Goal: Task Accomplishment & Management: Manage account settings

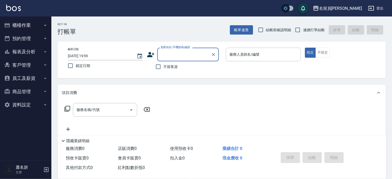
click at [168, 66] on span "不留客資" at bounding box center [171, 66] width 14 height 5
click at [164, 66] on input "不留客資" at bounding box center [158, 66] width 11 height 11
checkbox input "true"
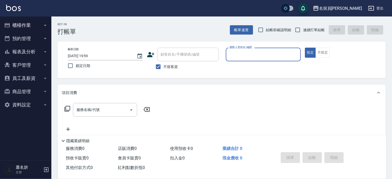
click at [310, 31] on span "連續打單結帳" at bounding box center [314, 29] width 22 height 5
click at [303, 31] on input "連續打單結帳" at bounding box center [298, 29] width 11 height 11
checkbox input "true"
click at [258, 53] on div "服務人員姓名/編號 服務人員姓名/編號" at bounding box center [263, 55] width 75 height 14
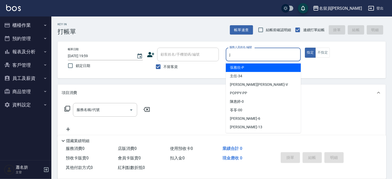
type input "j"
type button "true"
type input "[PERSON_NAME]"
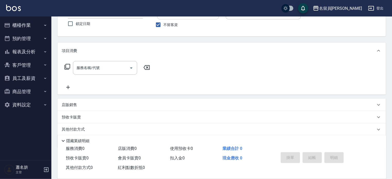
scroll to position [60, 0]
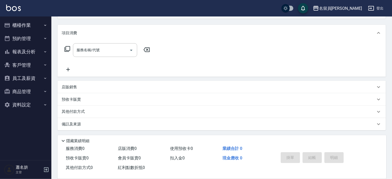
click at [117, 89] on div "店販銷售" at bounding box center [219, 86] width 314 height 5
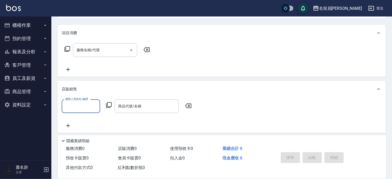
scroll to position [0, 0]
type input "[PERSON_NAME]"
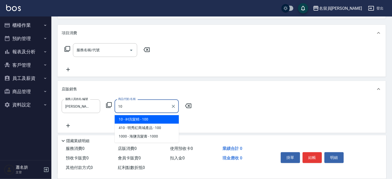
type input "iH洗髮精"
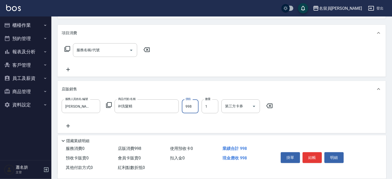
type input "998"
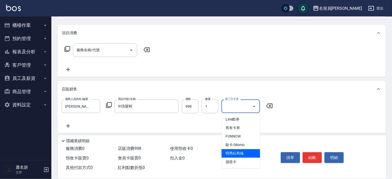
type input "明秀紅商城"
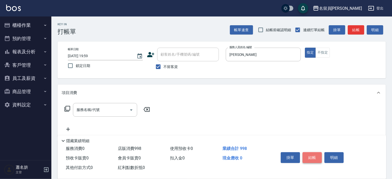
click at [315, 152] on button "結帳" at bounding box center [312, 157] width 19 height 11
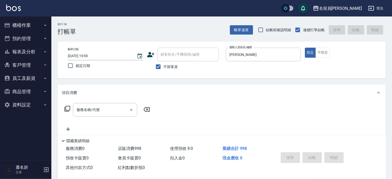
type input "[DATE] 20:00"
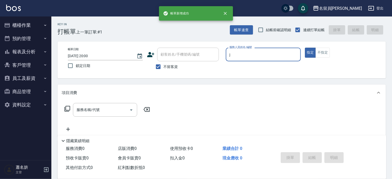
type input "[PERSON_NAME]"
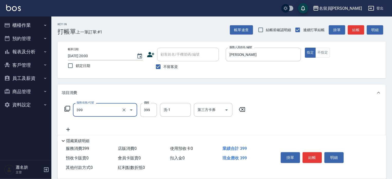
type input "基礎洗剪套餐(399)"
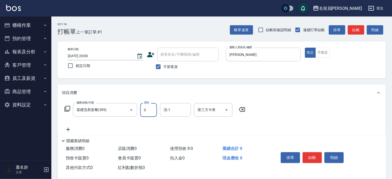
type input "0"
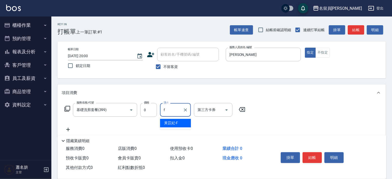
type input "[PERSON_NAME]-F"
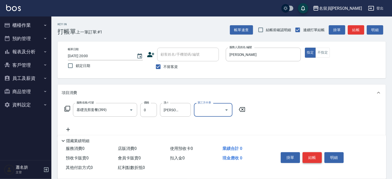
click at [314, 155] on button "結帳" at bounding box center [312, 157] width 19 height 11
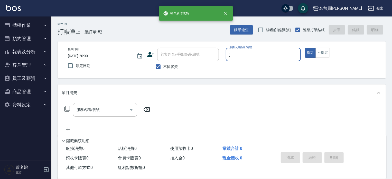
type input "[PERSON_NAME]"
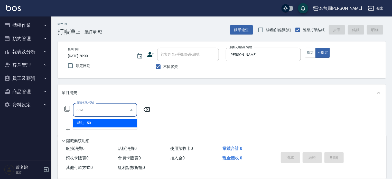
type input "精油(889)"
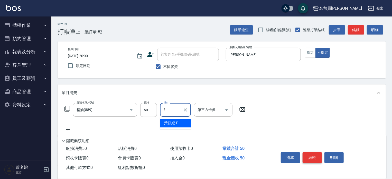
type input "[PERSON_NAME]-F"
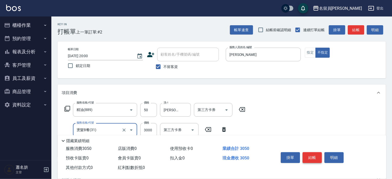
type input "燙髮B餐(31)"
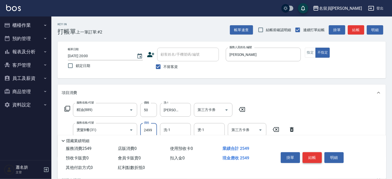
type input "2499"
type input "[PERSON_NAME]-F"
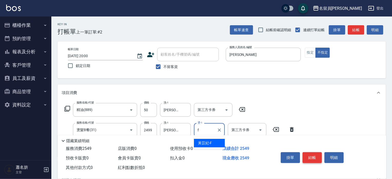
type input "[PERSON_NAME]-F"
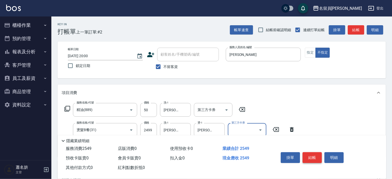
type input "Line酷券"
click at [256, 130] on icon "Clear" at bounding box center [253, 129] width 5 height 5
click at [314, 155] on button "結帳" at bounding box center [312, 157] width 19 height 11
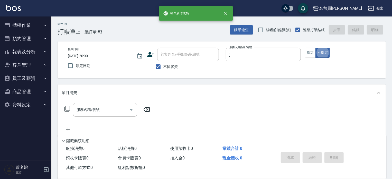
type input "[PERSON_NAME]"
type button "false"
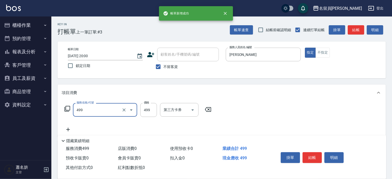
type input "去角質洗髮(499)"
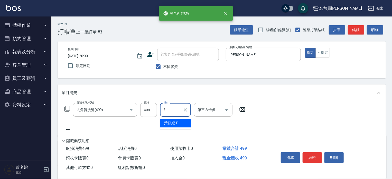
type input "[PERSON_NAME]-F"
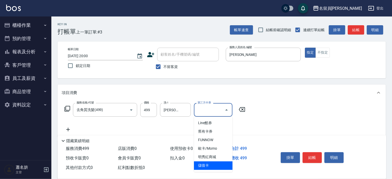
type input "儲值卡"
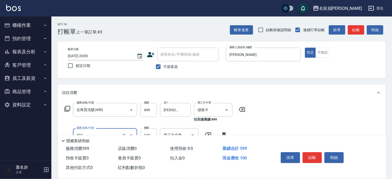
type input "剪髮(302)"
type input "230"
type input "儲值卡"
click at [307, 152] on button "結帳" at bounding box center [312, 157] width 19 height 11
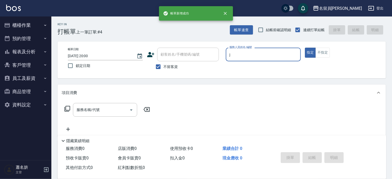
type input "[PERSON_NAME]"
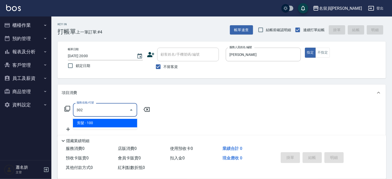
type input "剪髮(302)"
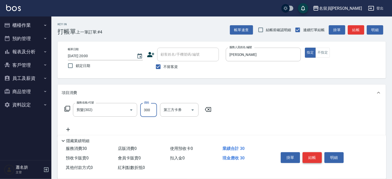
type input "300"
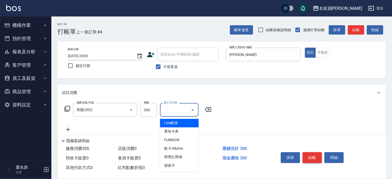
type input "儲值卡"
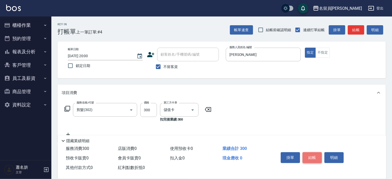
click at [307, 152] on button "結帳" at bounding box center [312, 157] width 19 height 11
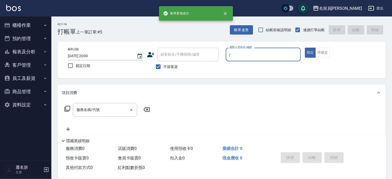
type input "[PERSON_NAME]"
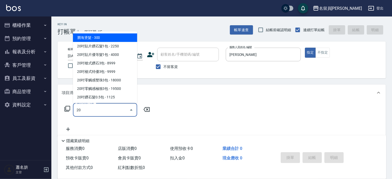
scroll to position [66, 0]
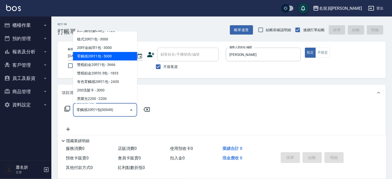
type input "零觸感20吋1包(00049)"
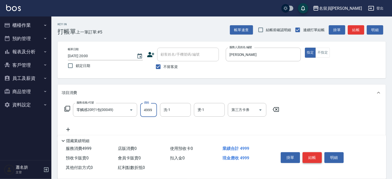
type input "4999"
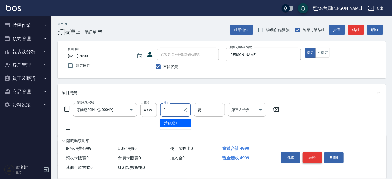
type input "[PERSON_NAME]-F"
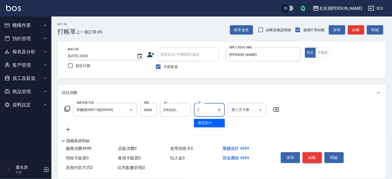
type input "[PERSON_NAME]-F"
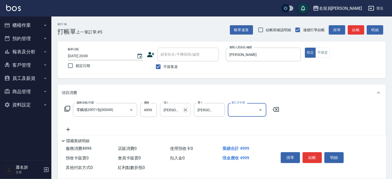
click at [186, 112] on icon "Clear" at bounding box center [185, 109] width 5 height 5
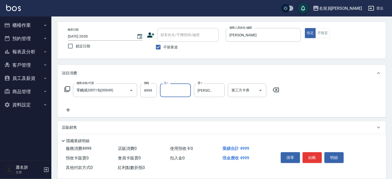
scroll to position [51, 0]
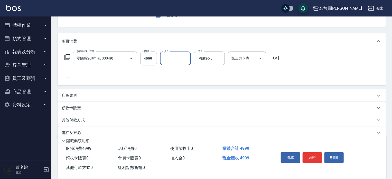
click at [68, 78] on icon at bounding box center [68, 78] width 13 height 6
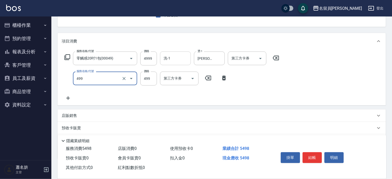
type input "去角質洗髮(499)"
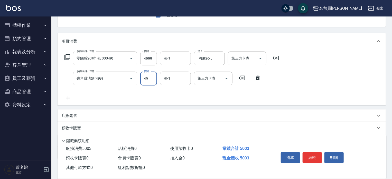
type input "499"
type input "[PERSON_NAME]-F"
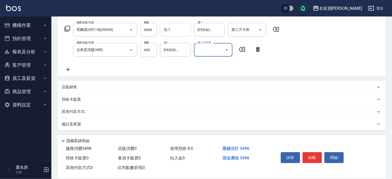
scroll to position [80, 0]
click at [109, 110] on div "其他付款方式" at bounding box center [219, 111] width 314 height 6
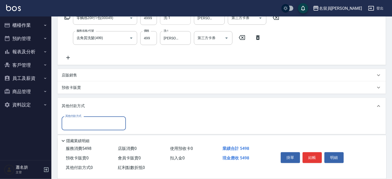
scroll to position [108, 0]
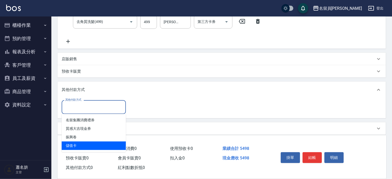
type input "儲值卡"
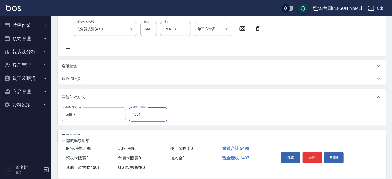
scroll to position [0, 0]
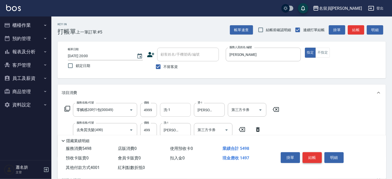
type input "4001"
click at [318, 153] on button "結帳" at bounding box center [312, 157] width 19 height 11
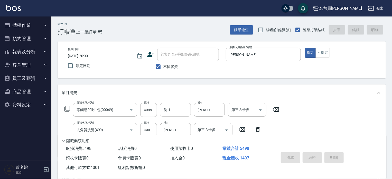
type input "[DATE] 20:01"
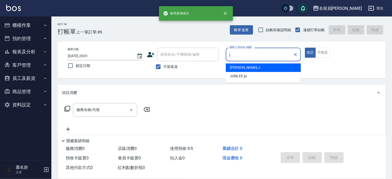
type input "[PERSON_NAME]"
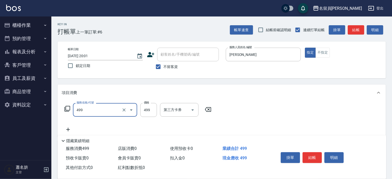
type input "去角質洗髮(499)"
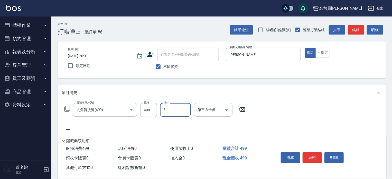
type input "[PERSON_NAME]-F"
click at [317, 150] on div "掛單 結帳 明細" at bounding box center [312, 158] width 67 height 16
click at [313, 155] on button "結帳" at bounding box center [312, 157] width 19 height 11
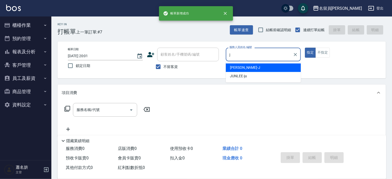
type input "[PERSON_NAME]"
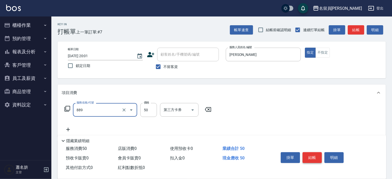
type input "精油(889)"
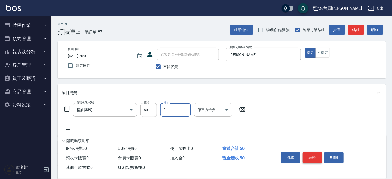
type input "[PERSON_NAME]-F"
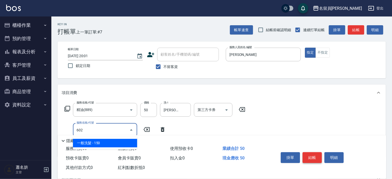
type input "一般洗髮(602)"
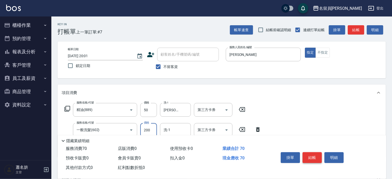
type input "200"
type input "[PERSON_NAME]-F"
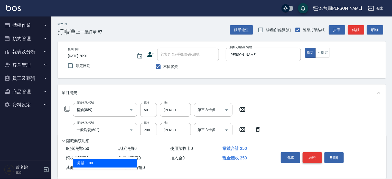
type input "剪髮(302)"
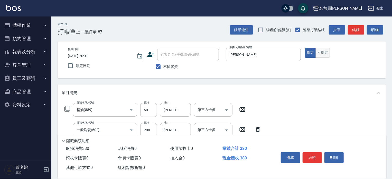
type input "130"
drag, startPoint x: 322, startPoint y: 48, endPoint x: 321, endPoint y: 51, distance: 3.7
click at [322, 48] on button "不指定" at bounding box center [323, 53] width 14 height 10
click at [312, 157] on button "結帳" at bounding box center [312, 157] width 19 height 11
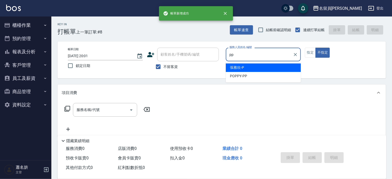
type input "POPPY-PP"
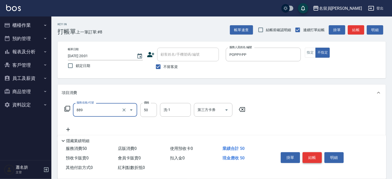
type input "精油(889)"
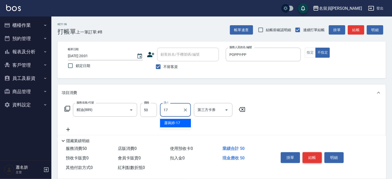
type input "[PERSON_NAME]-17"
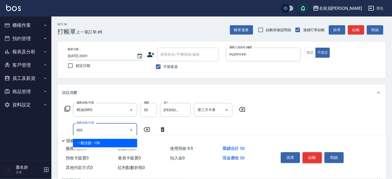
type input "一般洗髮(602)"
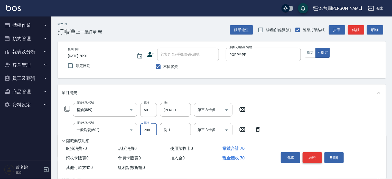
type input "200"
type input "[PERSON_NAME]-17"
click at [312, 157] on button "結帳" at bounding box center [312, 157] width 19 height 11
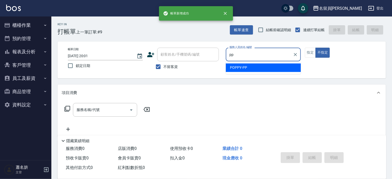
type input "POPPY-PP"
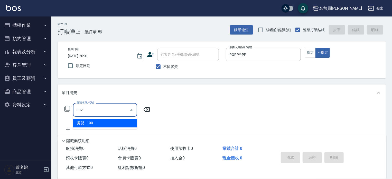
type input "剪髮(302)"
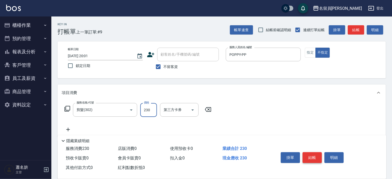
type input "230"
click at [312, 157] on button "結帳" at bounding box center [312, 157] width 19 height 11
click at [312, 157] on div "掛單 結帳 明細" at bounding box center [312, 158] width 67 height 16
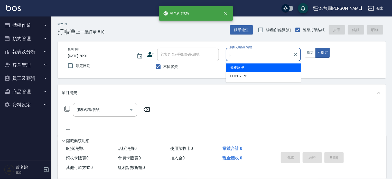
type input "POPPY-PP"
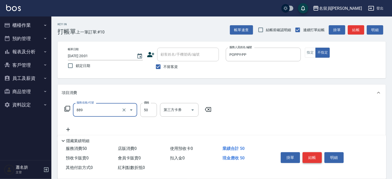
type input "精油(889)"
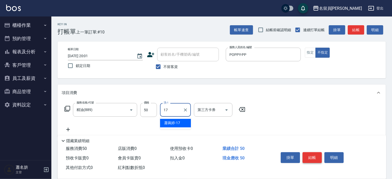
type input "[PERSON_NAME]-17"
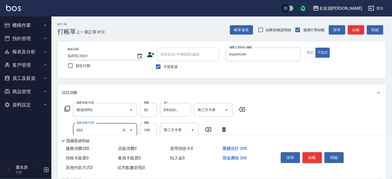
type input "一般洗髮(602)"
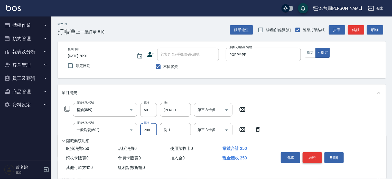
type input "200"
type input "[PERSON_NAME]-17"
type input "瞬間保養(415)"
type input "[PERSON_NAME]-17"
type input "剪髮(302)"
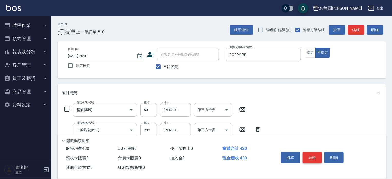
type input "130"
click at [312, 157] on button "結帳" at bounding box center [312, 157] width 19 height 11
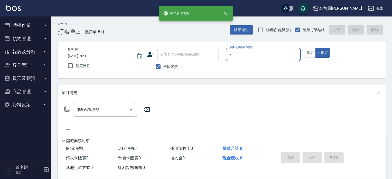
type input "維尼-Z"
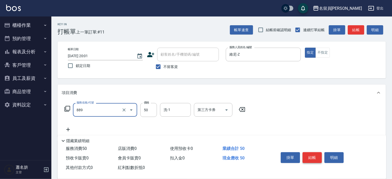
type input "精油(889)"
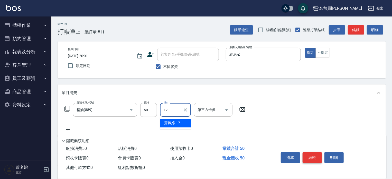
type input "[PERSON_NAME]-17"
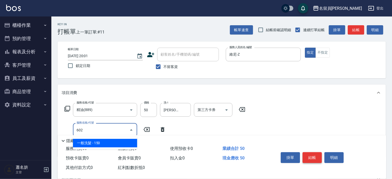
type input "一般洗髮(602)"
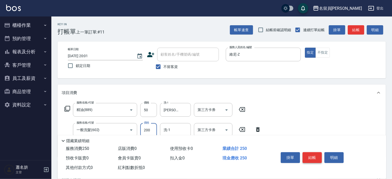
type input "200"
type input "[PERSON_NAME]-17"
type input "剪髮(302)"
type input "250"
click at [312, 157] on button "結帳" at bounding box center [312, 157] width 19 height 11
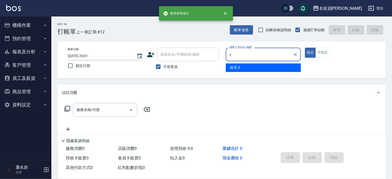
type input "維尼-Z"
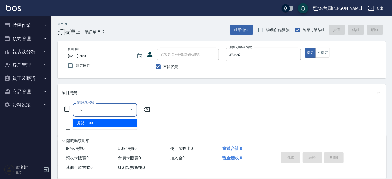
type input "剪髮(302)"
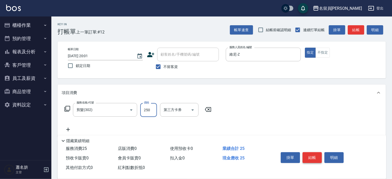
type input "250"
click at [312, 157] on button "結帳" at bounding box center [312, 157] width 19 height 11
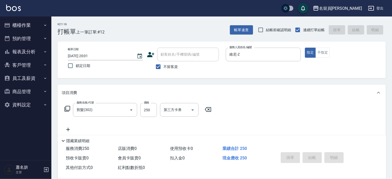
type input "[DATE] 20:02"
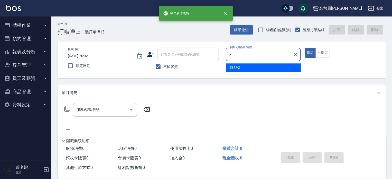
type input "維尼-Z"
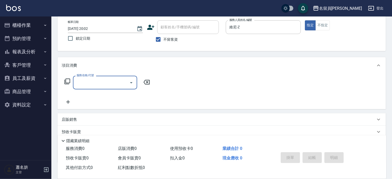
scroll to position [60, 0]
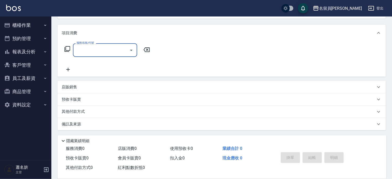
click at [269, 87] on div "店販銷售" at bounding box center [219, 86] width 314 height 5
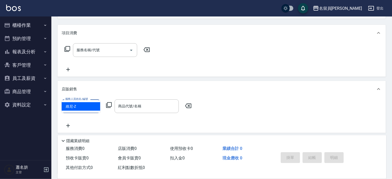
scroll to position [0, 0]
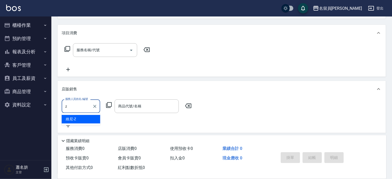
type input "維尼-Z"
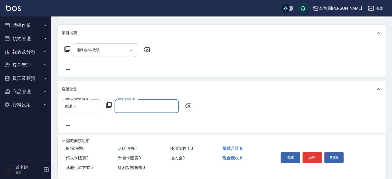
type input "6"
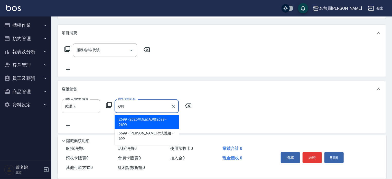
type input "2025母親節AB餐2699"
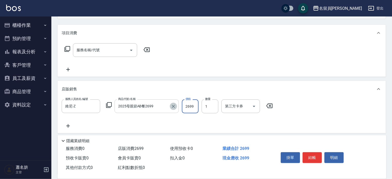
click at [173, 106] on icon "Clear" at bounding box center [173, 106] width 3 height 3
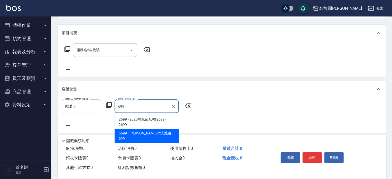
type input "[PERSON_NAME]涼洗護組"
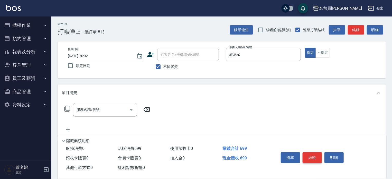
click at [314, 155] on button "結帳" at bounding box center [312, 157] width 19 height 11
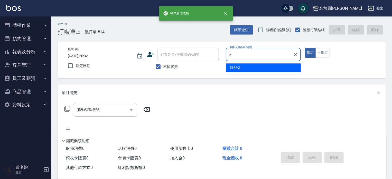
type input "維尼-Z"
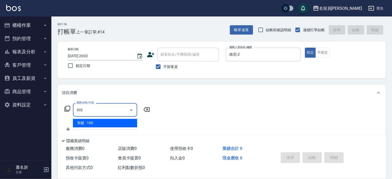
type input "剪髮(302)"
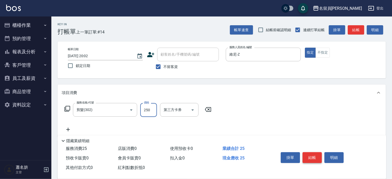
type input "250"
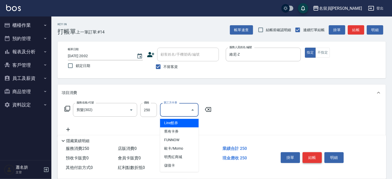
type input "儲值卡"
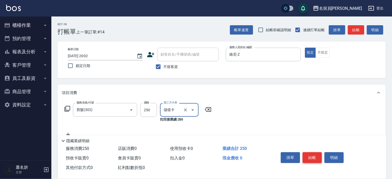
click at [314, 155] on button "結帳" at bounding box center [312, 157] width 19 height 11
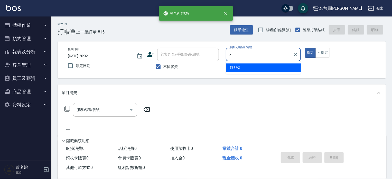
type input "維尼-Z"
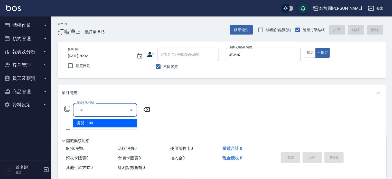
type input "剪髮(302)"
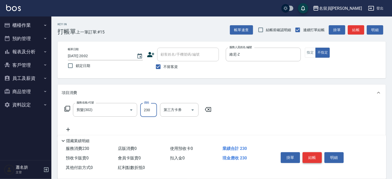
type input "230"
click at [314, 155] on button "結帳" at bounding box center [312, 157] width 19 height 11
click at [314, 155] on div "掛單 結帳 明細" at bounding box center [312, 158] width 67 height 16
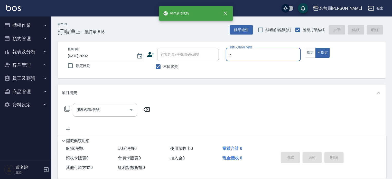
type input "維尼-Z"
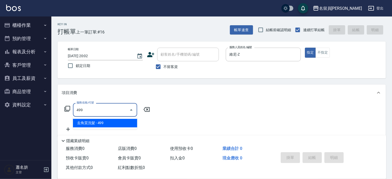
type input "去角質洗髮(499)"
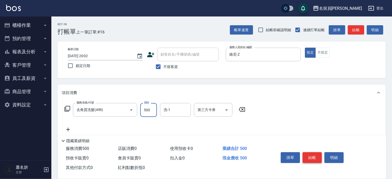
type input "500"
type input "[PERSON_NAME]-17"
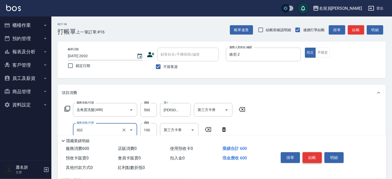
type input "剪髮(302)"
type input "200"
click at [314, 155] on button "結帳" at bounding box center [312, 157] width 19 height 11
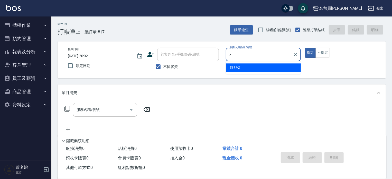
type input "維尼-Z"
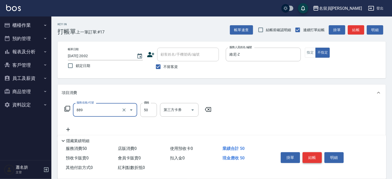
type input "精油(889)"
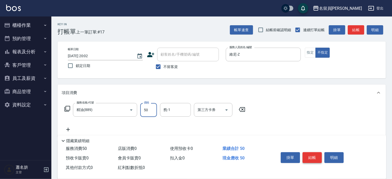
type input "[PERSON_NAME]-F"
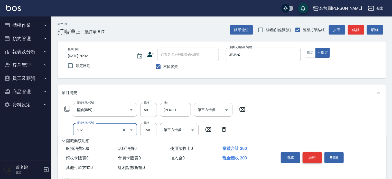
type input "一般洗髮(602)"
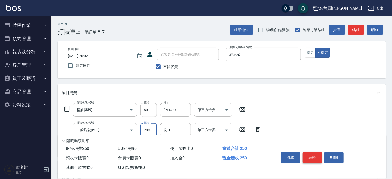
type input "200"
type input "[PERSON_NAME]-F"
type input "剪髮(302)"
type input "130"
click at [314, 155] on button "結帳" at bounding box center [312, 157] width 19 height 11
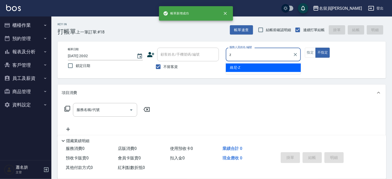
type input "維尼-Z"
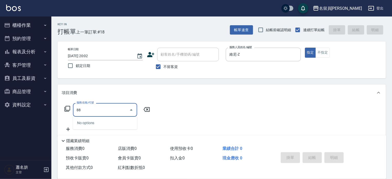
type input "8"
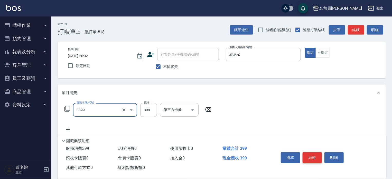
type input "海鹽SPA(0399)"
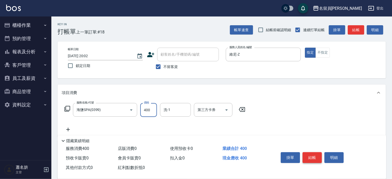
type input "400"
type input "[PERSON_NAME]-17"
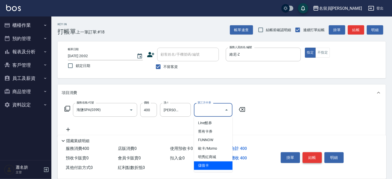
type input "儲值卡"
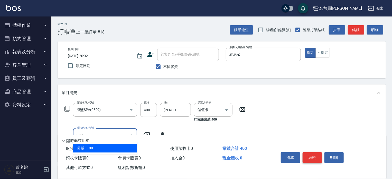
type input "剪髮(302)"
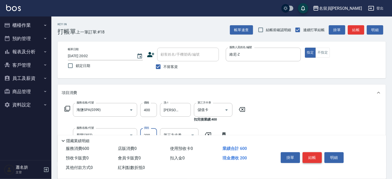
type input "200"
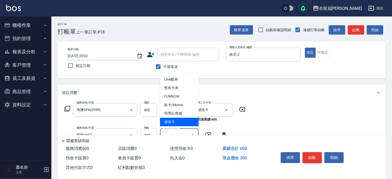
type input "儲值卡"
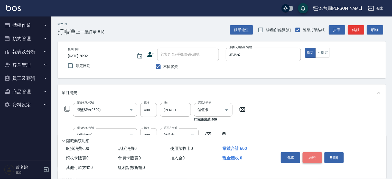
click at [314, 155] on button "結帳" at bounding box center [312, 157] width 19 height 11
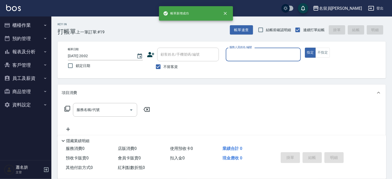
type input "ㄣ"
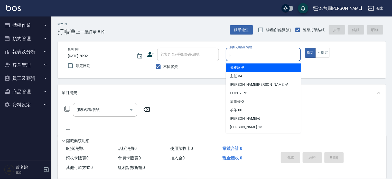
type input "[PERSON_NAME]"
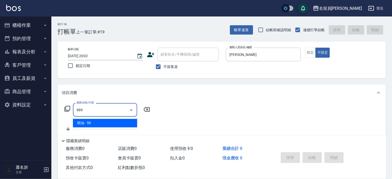
type input "精油(889)"
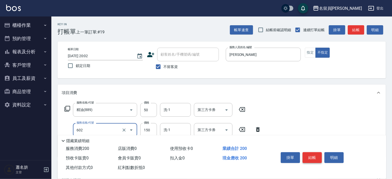
type input "一般洗髮(602)"
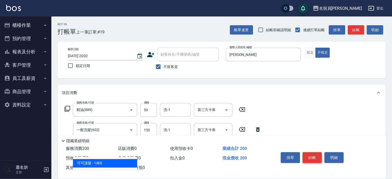
type input "可可護髮(15)"
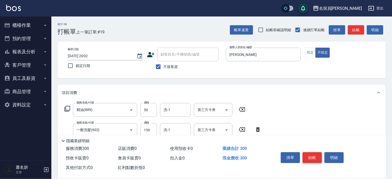
type input "100"
type input "剪髮(302)"
type input "130"
click at [314, 155] on button "結帳" at bounding box center [312, 157] width 19 height 11
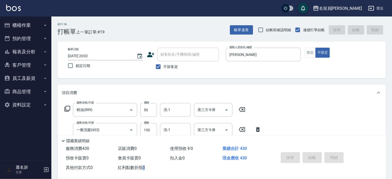
click at [314, 155] on div "掛單 結帳 明細" at bounding box center [312, 158] width 67 height 16
type input "[DATE] 20:03"
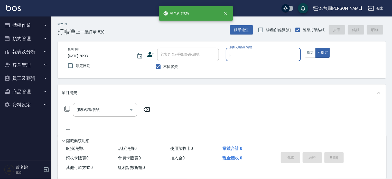
type input "[PERSON_NAME]"
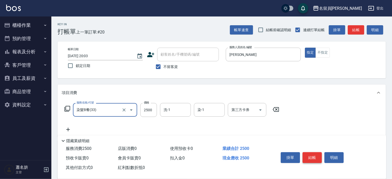
type input "染髮B餐(33)"
type input "2899"
click at [314, 155] on button "結帳" at bounding box center [312, 157] width 19 height 11
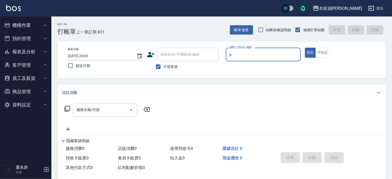
type input "[PERSON_NAME]"
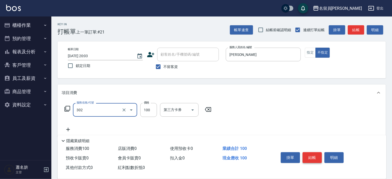
type input "剪髮(302)"
type input "230"
click at [314, 155] on button "結帳" at bounding box center [312, 157] width 19 height 11
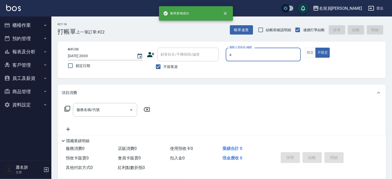
type input "[PERSON_NAME]"
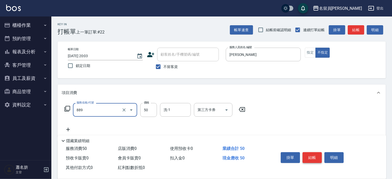
type input "精油(889)"
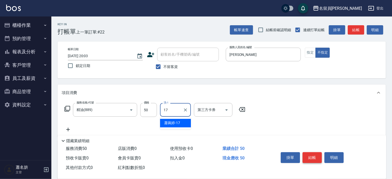
type input "[PERSON_NAME]-17"
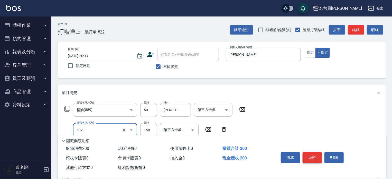
type input "一般洗髮(602)"
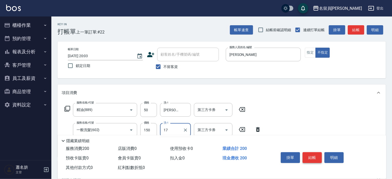
type input "[PERSON_NAME]-17"
type input "瞬間保養(415)"
type input "100"
type input "[PERSON_NAME]-17"
type input "剪髮(302)"
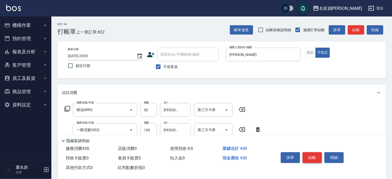
type input "130"
click at [314, 155] on button "結帳" at bounding box center [312, 157] width 19 height 11
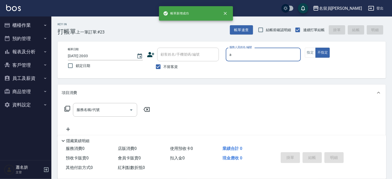
type input "[PERSON_NAME]"
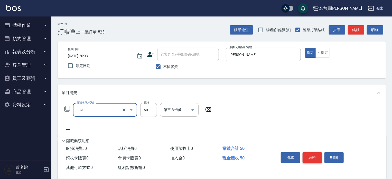
type input "精油(889)"
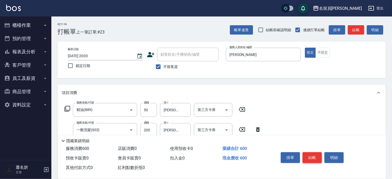
click at [314, 155] on button "結帳" at bounding box center [312, 157] width 19 height 11
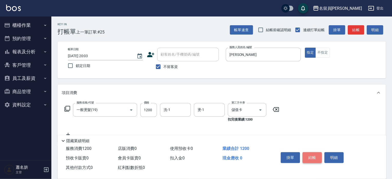
click at [314, 155] on button "結帳" at bounding box center [312, 157] width 19 height 11
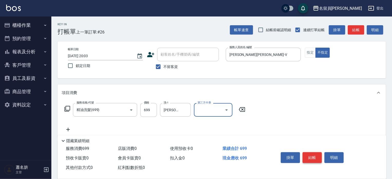
click at [314, 155] on button "結帳" at bounding box center [312, 157] width 19 height 11
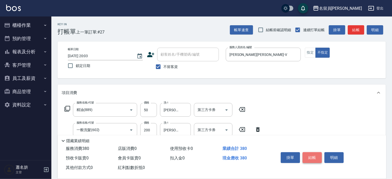
click at [314, 155] on button "結帳" at bounding box center [312, 157] width 19 height 11
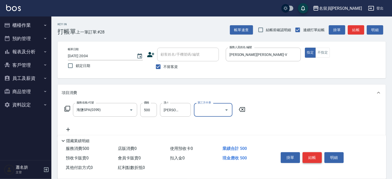
click at [314, 155] on button "結帳" at bounding box center [312, 157] width 19 height 11
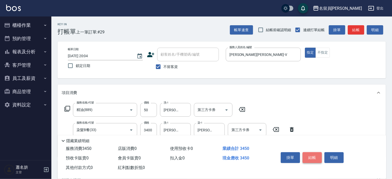
click at [314, 155] on button "結帳" at bounding box center [312, 157] width 19 height 11
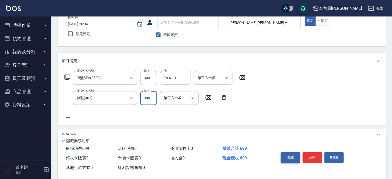
scroll to position [80, 0]
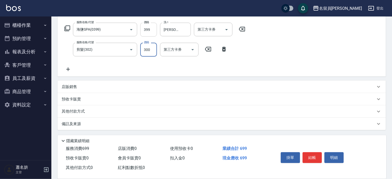
click at [152, 30] on input "399" at bounding box center [148, 30] width 17 height 14
click at [140, 50] on div "服務名稱/代號 剪髮(302) 服務名稱/代號 價格 300 價格 第三方卡券 第三方卡券" at bounding box center [146, 50] width 169 height 14
click at [143, 48] on input "300" at bounding box center [148, 50] width 17 height 14
click at [222, 47] on icon at bounding box center [224, 49] width 4 height 5
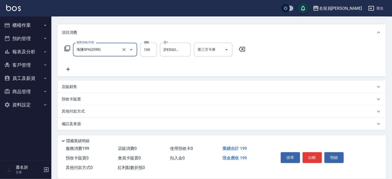
scroll to position [60, 0]
click at [72, 67] on icon at bounding box center [68, 69] width 13 height 6
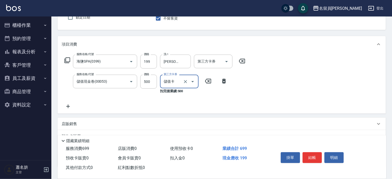
scroll to position [9, 0]
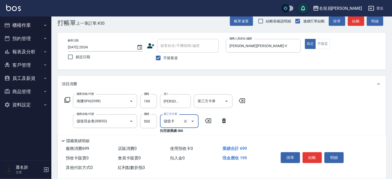
click at [306, 153] on button "結帳" at bounding box center [312, 157] width 19 height 11
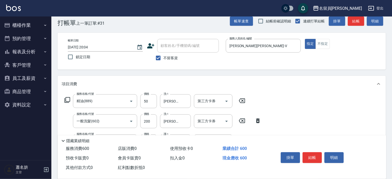
drag, startPoint x: 306, startPoint y: 153, endPoint x: 311, endPoint y: 160, distance: 8.6
click at [311, 160] on button "結帳" at bounding box center [312, 157] width 19 height 11
click at [171, 97] on input "洗-1" at bounding box center [175, 100] width 26 height 9
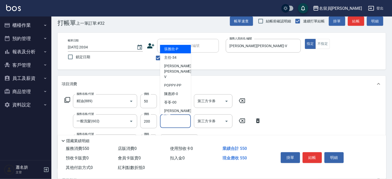
click at [173, 123] on input "洗-1" at bounding box center [175, 120] width 26 height 9
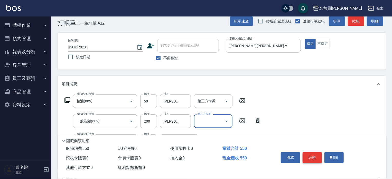
click at [318, 152] on button "結帳" at bounding box center [312, 157] width 19 height 11
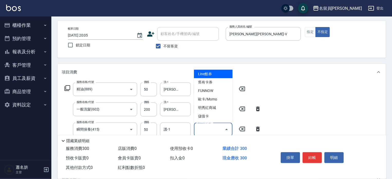
scroll to position [86, 0]
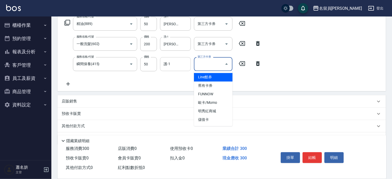
click at [180, 62] on input "護-1" at bounding box center [175, 63] width 26 height 9
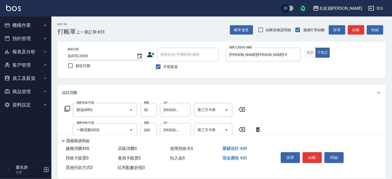
scroll to position [0, 0]
click at [320, 154] on button "結帳" at bounding box center [312, 157] width 19 height 11
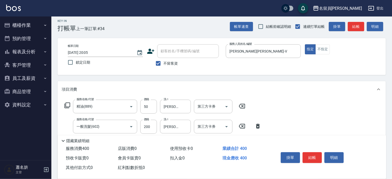
scroll to position [77, 0]
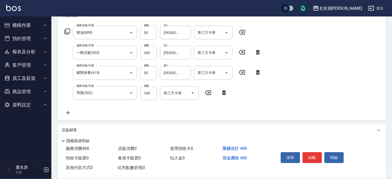
drag, startPoint x: 219, startPoint y: 92, endPoint x: 226, endPoint y: 96, distance: 7.8
click at [220, 92] on icon at bounding box center [224, 92] width 13 height 6
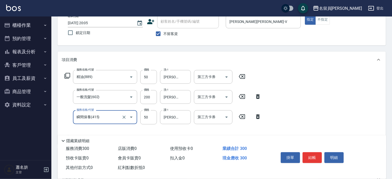
scroll to position [0, 0]
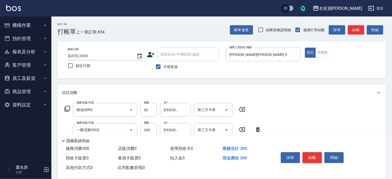
click at [315, 158] on button "結帳" at bounding box center [312, 157] width 19 height 11
click at [315, 159] on button "結帳" at bounding box center [312, 157] width 19 height 11
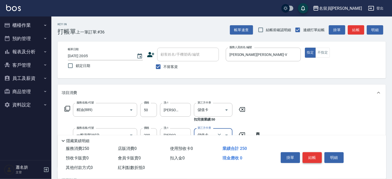
click at [315, 159] on button "結帳" at bounding box center [312, 157] width 19 height 11
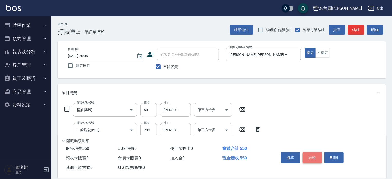
click at [315, 159] on button "結帳" at bounding box center [312, 157] width 19 height 11
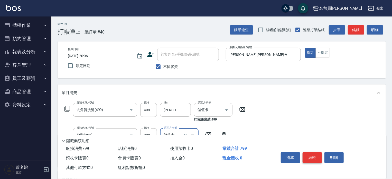
click at [315, 159] on button "結帳" at bounding box center [312, 157] width 19 height 11
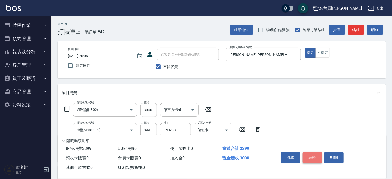
click at [316, 160] on button "結帳" at bounding box center [312, 157] width 19 height 11
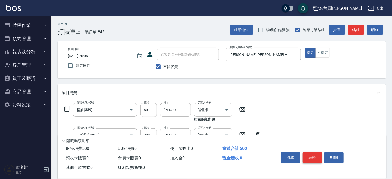
click at [316, 159] on button "結帳" at bounding box center [312, 157] width 19 height 11
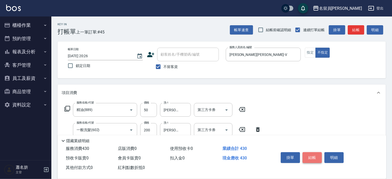
click at [313, 155] on button "結帳" at bounding box center [312, 157] width 19 height 11
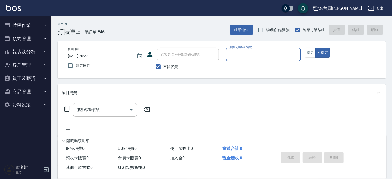
click at [23, 25] on button "櫃檯作業" at bounding box center [25, 25] width 47 height 13
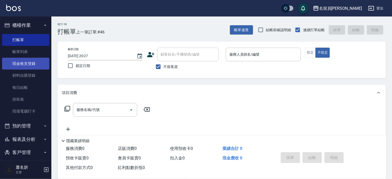
click at [26, 62] on link "現金收支登錄" at bounding box center [25, 64] width 47 height 12
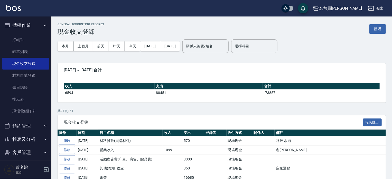
click at [377, 29] on button "新增" at bounding box center [378, 29] width 16 height 10
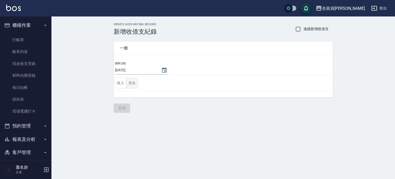
click at [129, 82] on button "支出" at bounding box center [132, 83] width 12 height 11
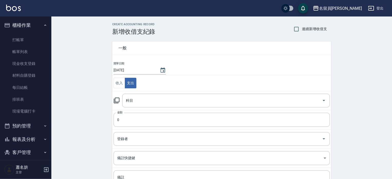
click at [152, 91] on td "科目 科目" at bounding box center [221, 100] width 219 height 19
click at [152, 94] on div "科目" at bounding box center [226, 101] width 208 height 14
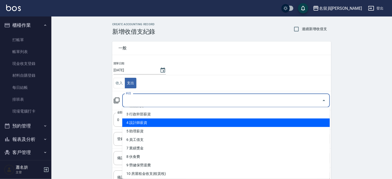
scroll to position [180, 0]
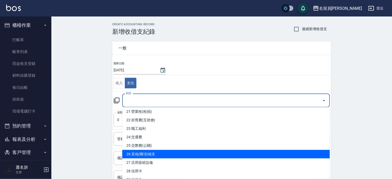
click at [164, 150] on li "26 其他(雜項)收支" at bounding box center [226, 154] width 208 height 8
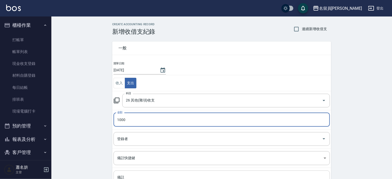
scroll to position [48, 0]
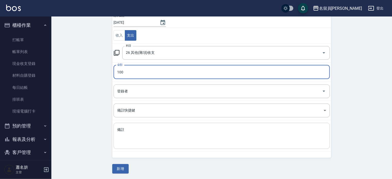
click at [167, 135] on textarea "備註" at bounding box center [221, 135] width 209 height 17
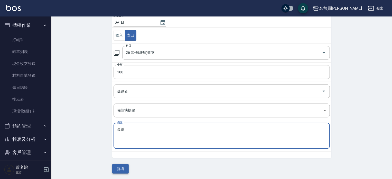
click at [123, 168] on button "新增" at bounding box center [120, 169] width 16 height 10
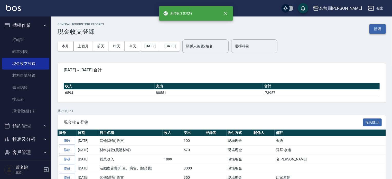
click at [379, 29] on button "新增" at bounding box center [378, 29] width 16 height 10
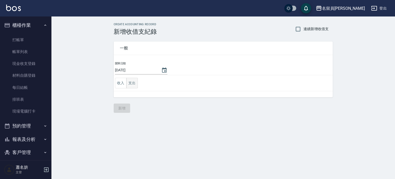
click at [135, 81] on button "支出" at bounding box center [132, 83] width 12 height 11
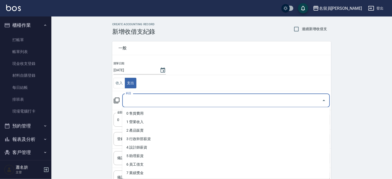
click at [144, 99] on input "科目" at bounding box center [222, 100] width 195 height 9
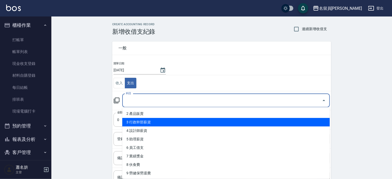
scroll to position [26, 0]
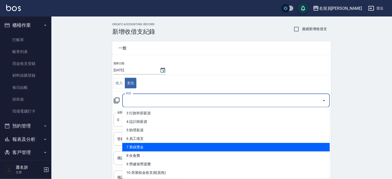
click at [170, 146] on li "7 業績獎金" at bounding box center [226, 147] width 208 height 8
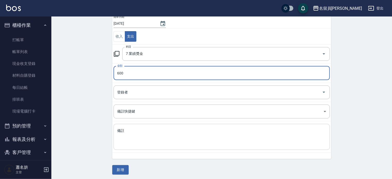
scroll to position [48, 0]
click at [118, 164] on button "新增" at bounding box center [120, 169] width 16 height 10
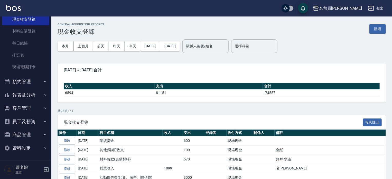
scroll to position [44, 0]
click at [27, 91] on button "報表及分析" at bounding box center [25, 94] width 47 height 13
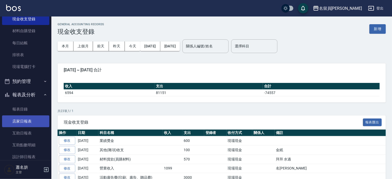
click at [29, 121] on link "店家日報表" at bounding box center [25, 121] width 47 height 12
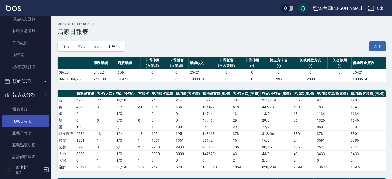
click at [35, 121] on link "店家日報表" at bounding box center [25, 121] width 47 height 12
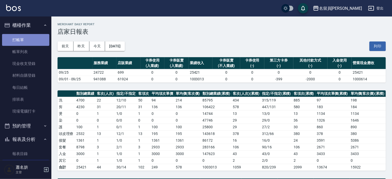
click at [27, 37] on link "打帳單" at bounding box center [25, 40] width 47 height 12
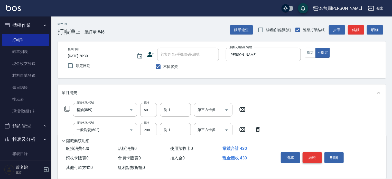
click at [318, 155] on button "結帳" at bounding box center [312, 157] width 19 height 11
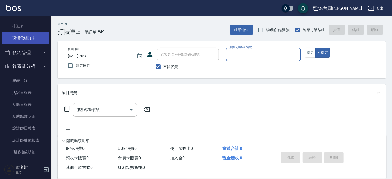
scroll to position [77, 0]
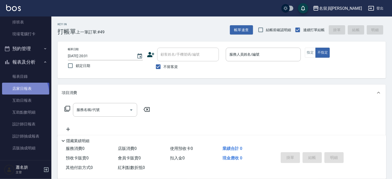
click at [19, 93] on link "店家日報表" at bounding box center [25, 89] width 47 height 12
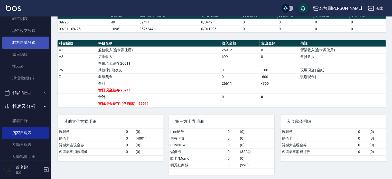
scroll to position [26, 0]
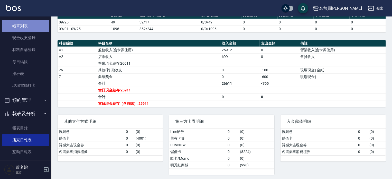
click at [27, 24] on link "帳單列表" at bounding box center [25, 26] width 47 height 12
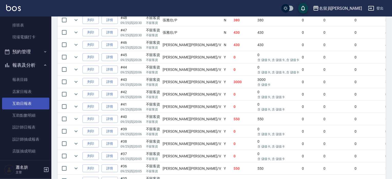
scroll to position [77, 0]
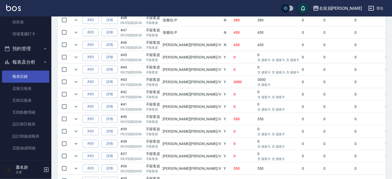
click at [41, 81] on link "報表目錄" at bounding box center [25, 76] width 47 height 12
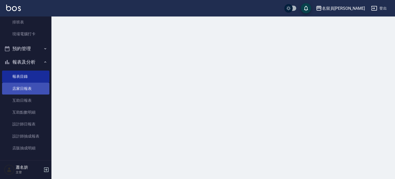
click at [41, 86] on link "店家日報表" at bounding box center [25, 89] width 47 height 12
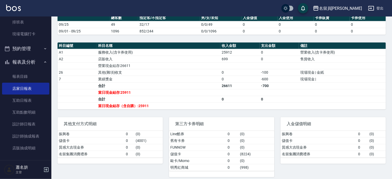
scroll to position [166, 0]
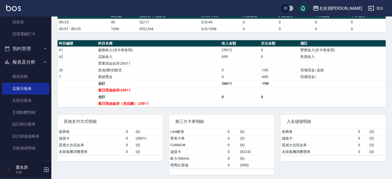
click at [198, 93] on td "合計" at bounding box center [159, 96] width 124 height 7
drag, startPoint x: 21, startPoint y: 123, endPoint x: 32, endPoint y: 116, distance: 13.8
click at [21, 123] on link "設計師日報表" at bounding box center [25, 124] width 47 height 12
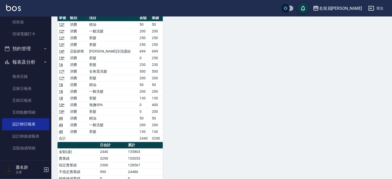
scroll to position [635, 0]
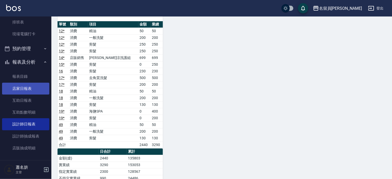
click at [28, 88] on link "店家日報表" at bounding box center [25, 89] width 47 height 12
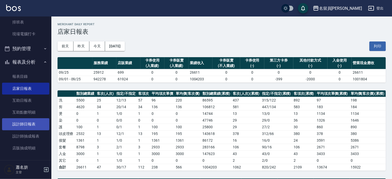
click at [36, 122] on link "設計師日報表" at bounding box center [25, 124] width 47 height 12
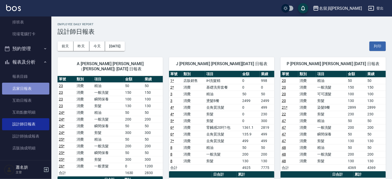
click at [34, 86] on link "店家日報表" at bounding box center [25, 89] width 47 height 12
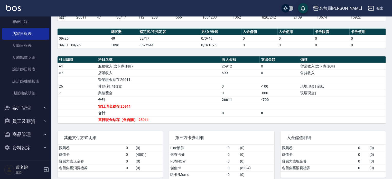
scroll to position [154, 0]
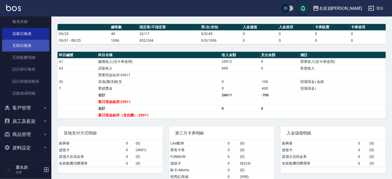
click at [38, 43] on link "互助日報表" at bounding box center [25, 46] width 47 height 12
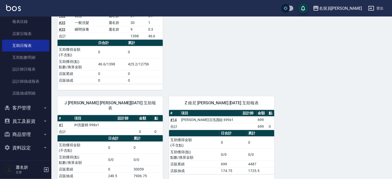
scroll to position [315, 0]
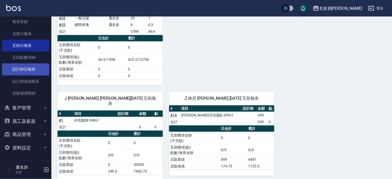
click at [16, 67] on link "設計師日報表" at bounding box center [25, 69] width 47 height 12
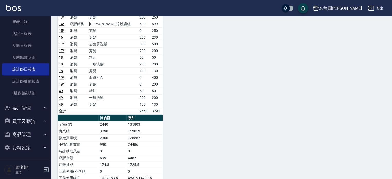
scroll to position [617, 0]
